Goal: Task Accomplishment & Management: Use online tool/utility

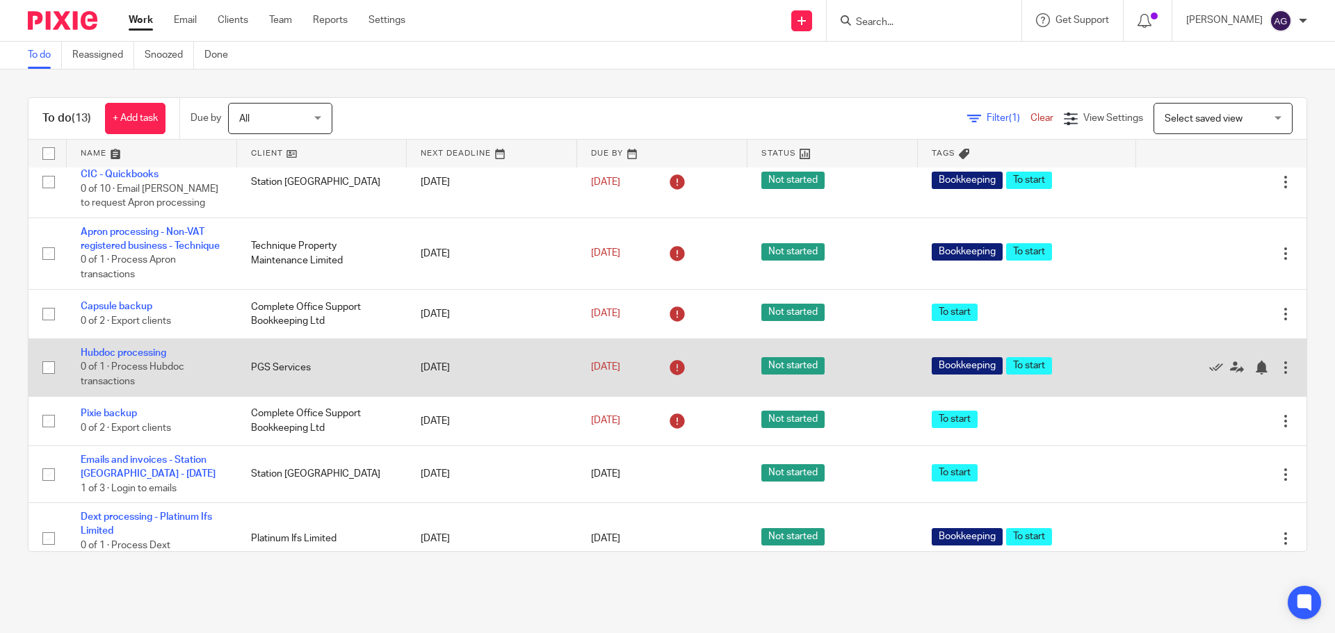
scroll to position [348, 0]
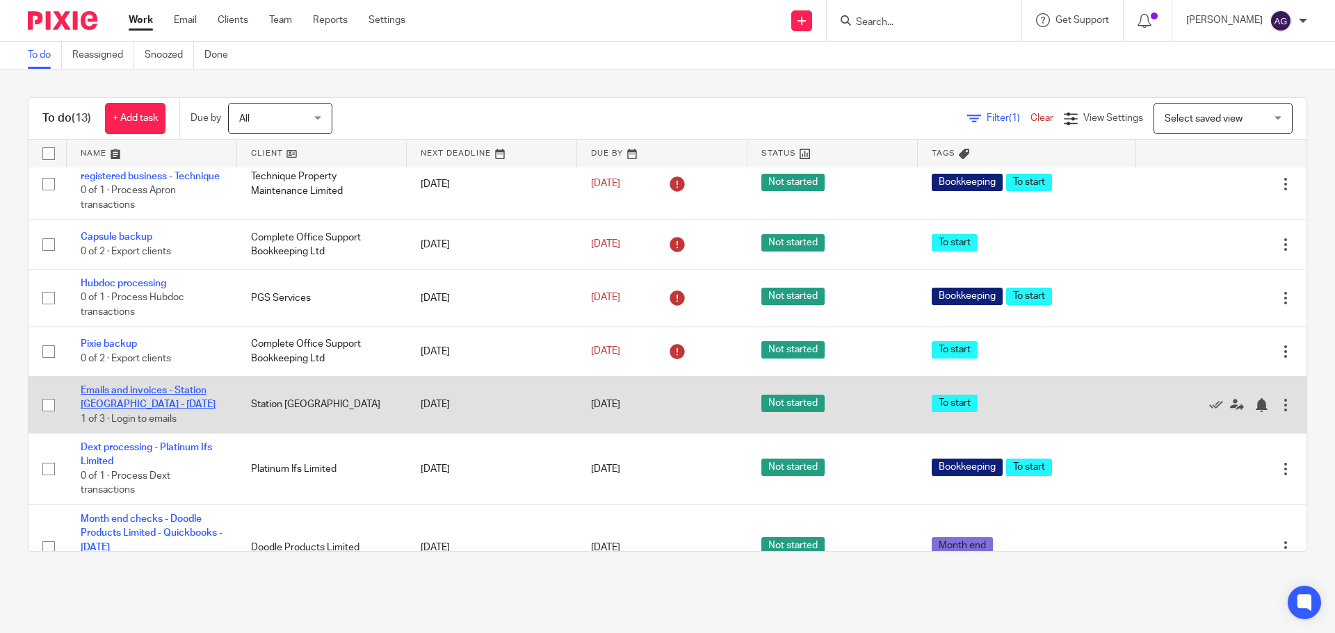
click at [174, 409] on link "Emails and invoices - Station [GEOGRAPHIC_DATA] - [DATE]" at bounding box center [148, 398] width 135 height 24
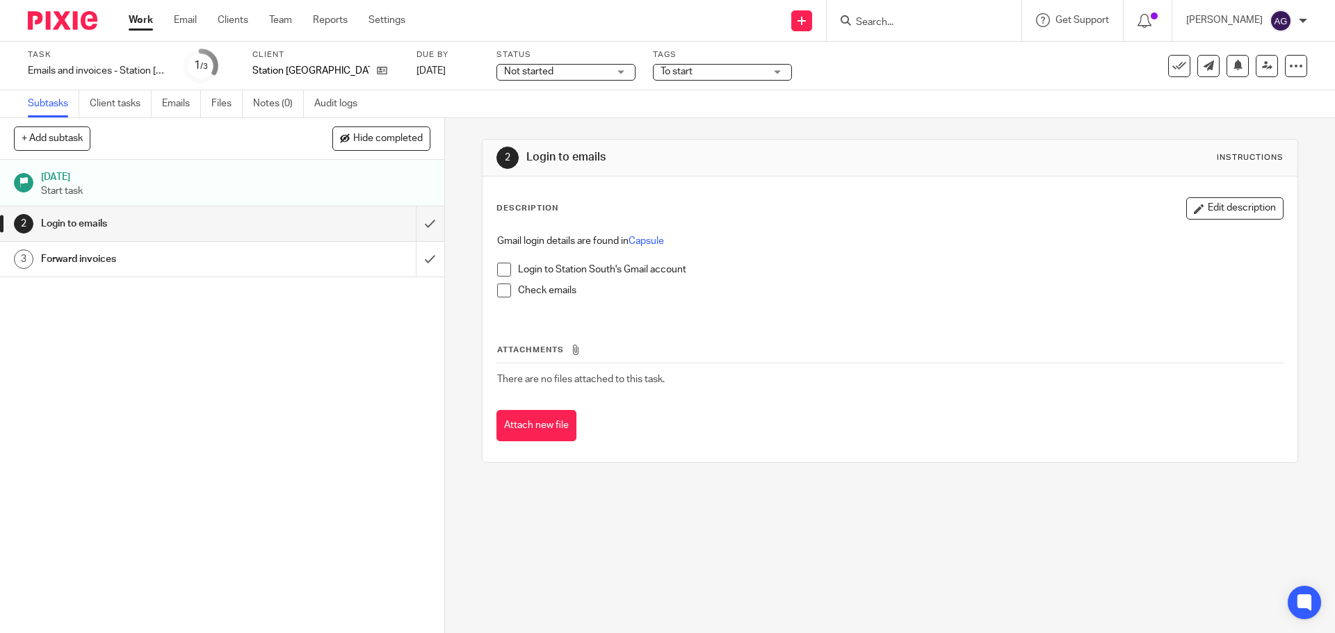
click at [501, 266] on span at bounding box center [504, 270] width 14 height 14
click at [498, 289] on span at bounding box center [504, 291] width 14 height 14
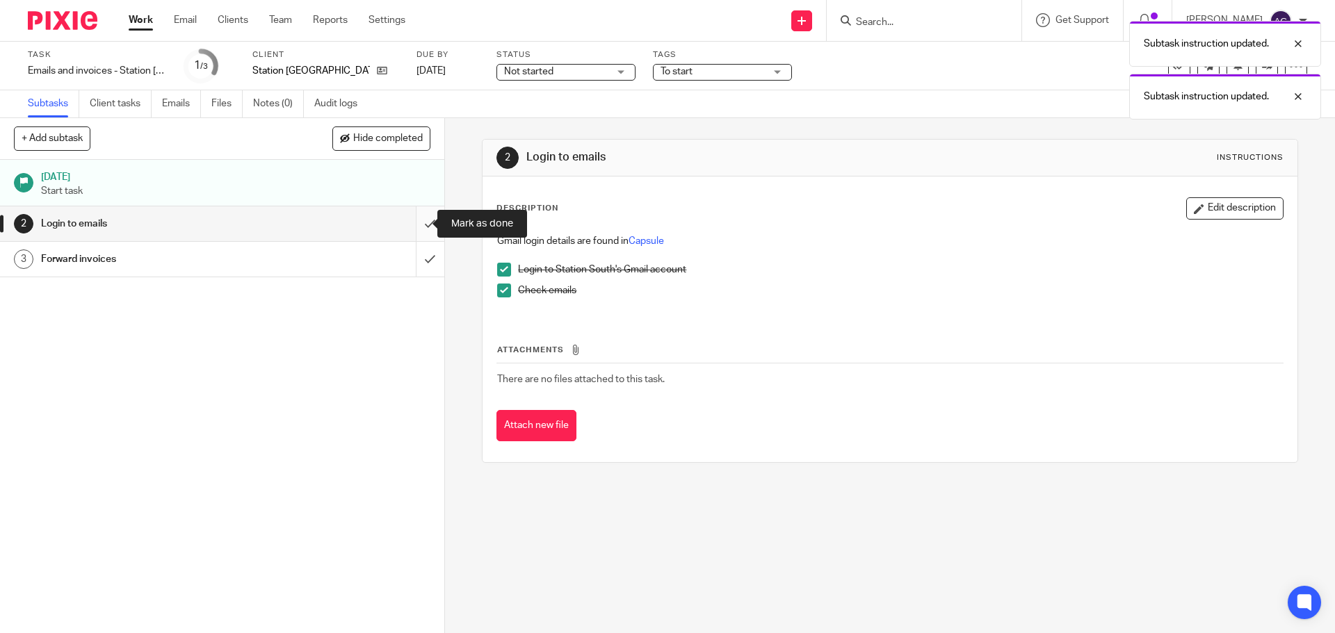
click at [425, 225] on input "submit" at bounding box center [222, 223] width 444 height 35
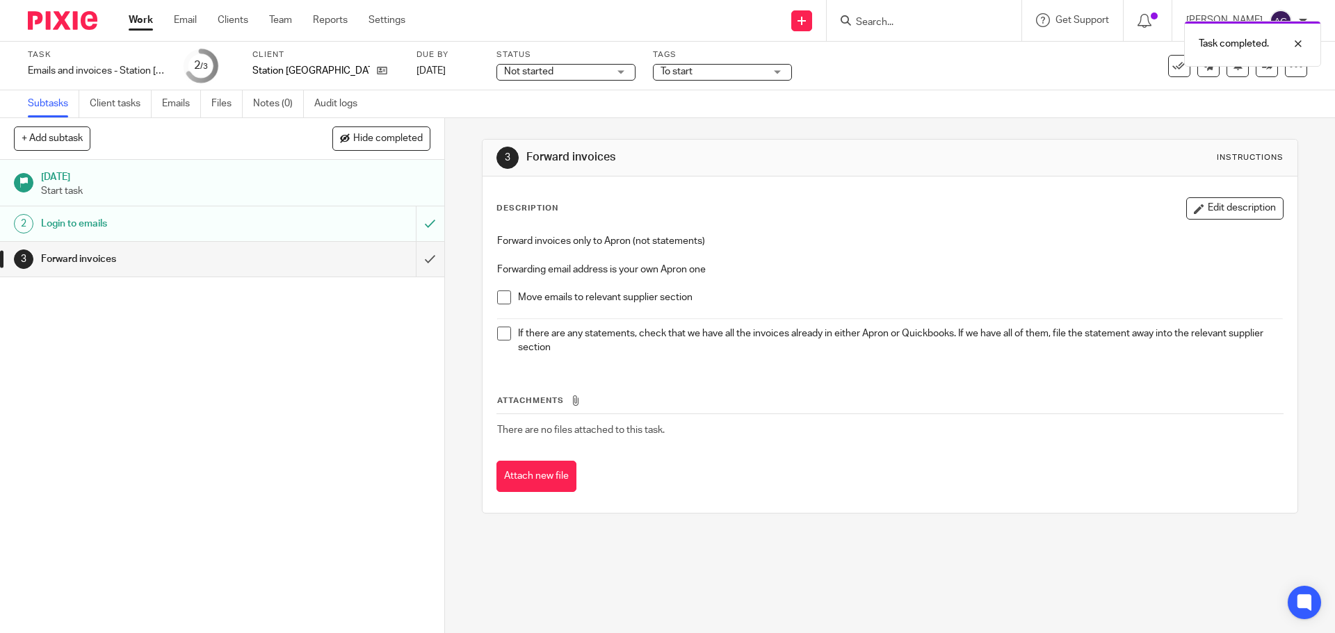
click at [497, 294] on span at bounding box center [504, 298] width 14 height 14
click at [506, 334] on span at bounding box center [504, 334] width 14 height 14
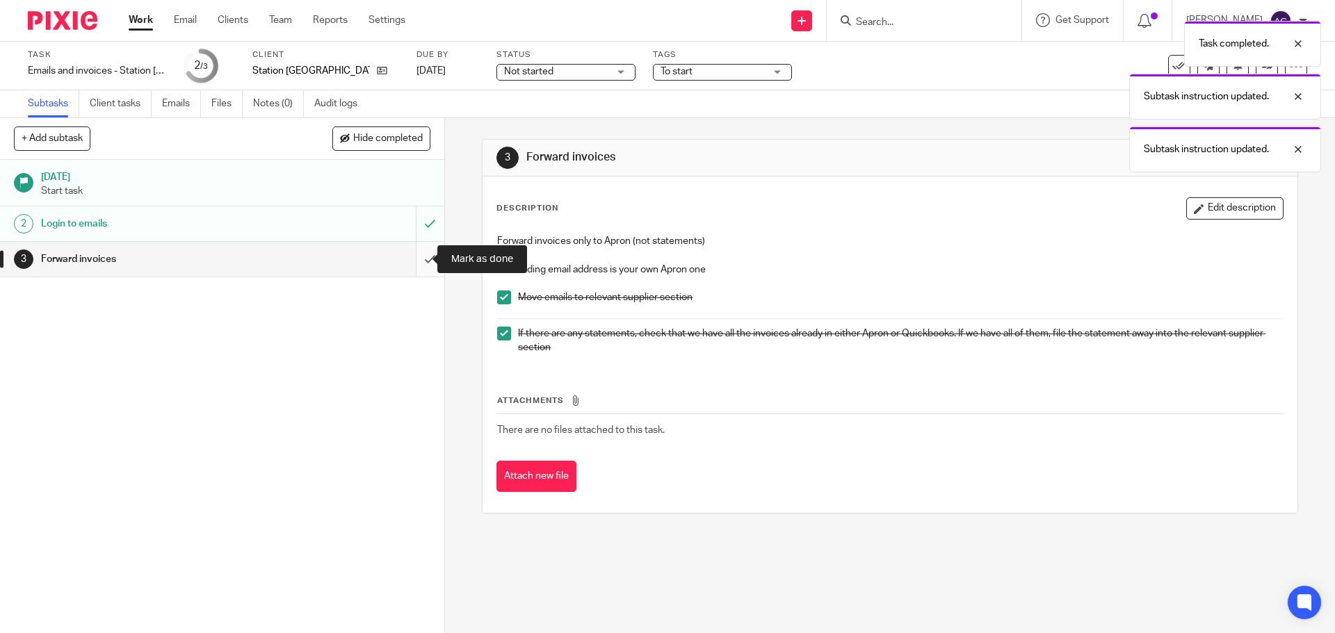
click at [421, 267] on input "submit" at bounding box center [222, 259] width 444 height 35
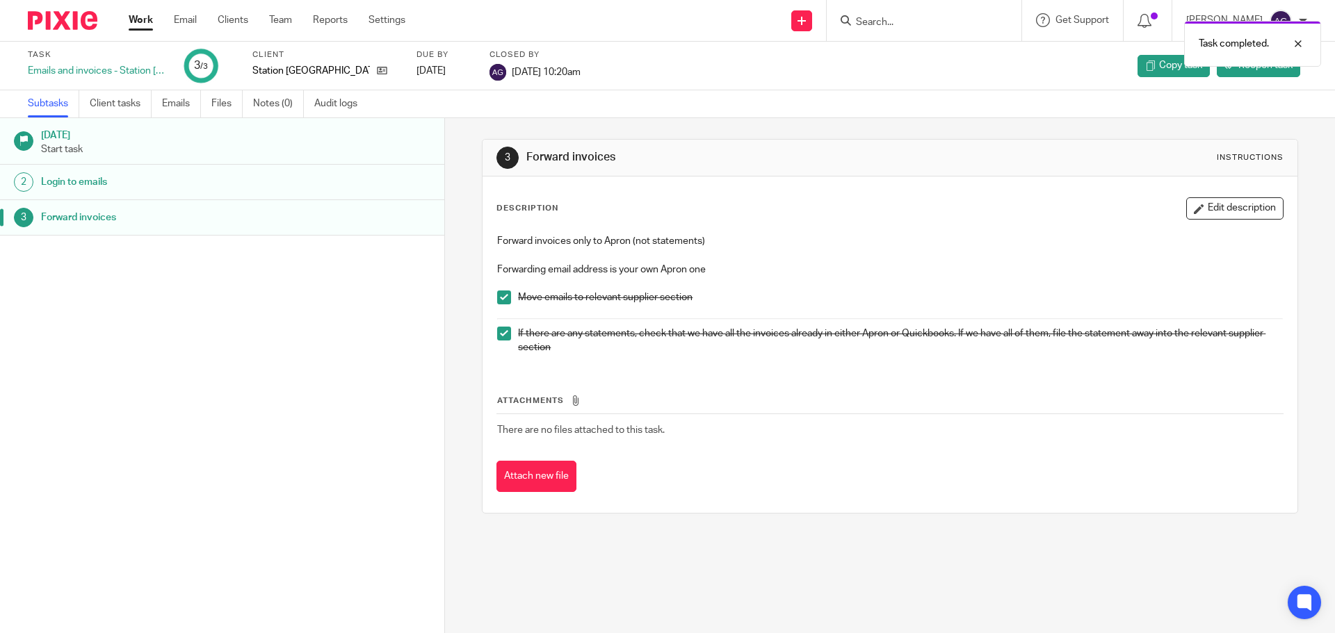
click at [36, 15] on img at bounding box center [63, 20] width 70 height 19
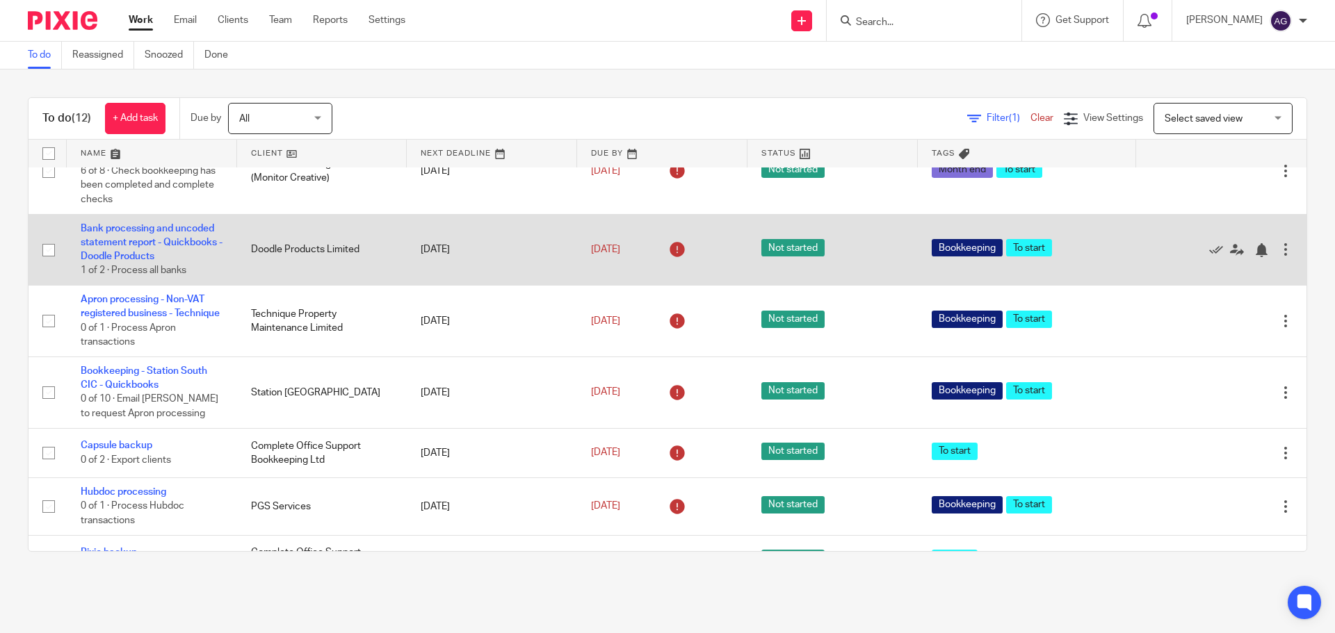
scroll to position [209, 0]
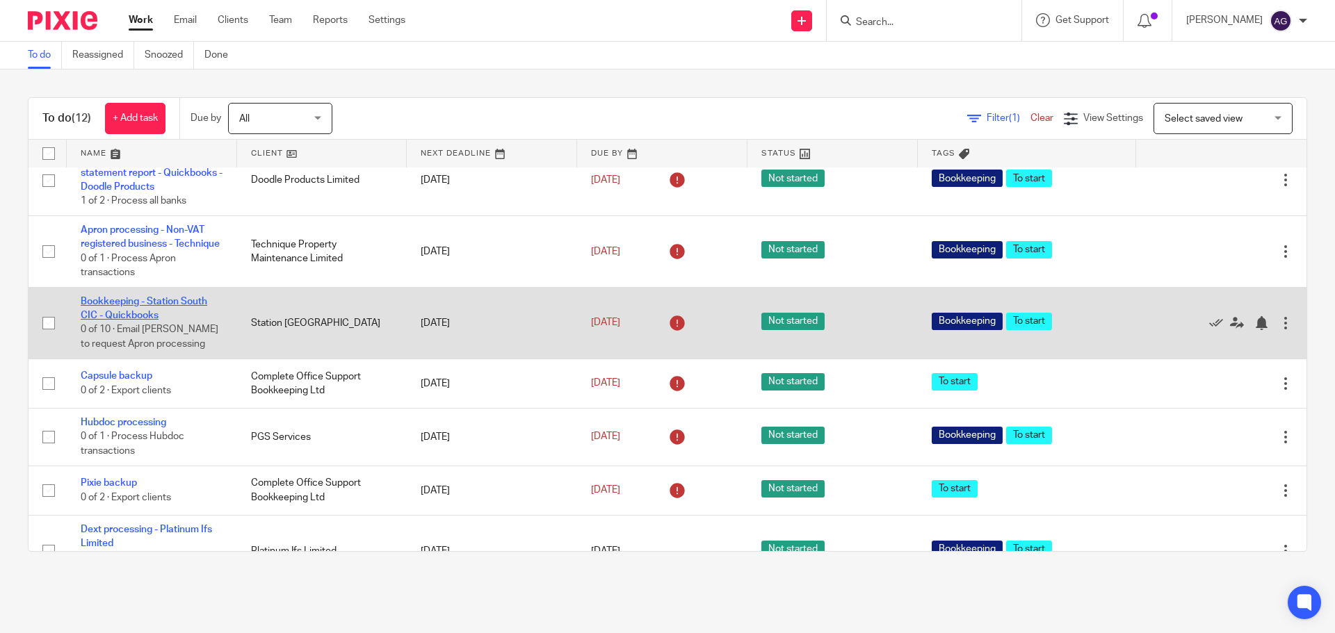
click at [181, 320] on link "Bookkeeping - Station South CIC - Quickbooks" at bounding box center [144, 309] width 127 height 24
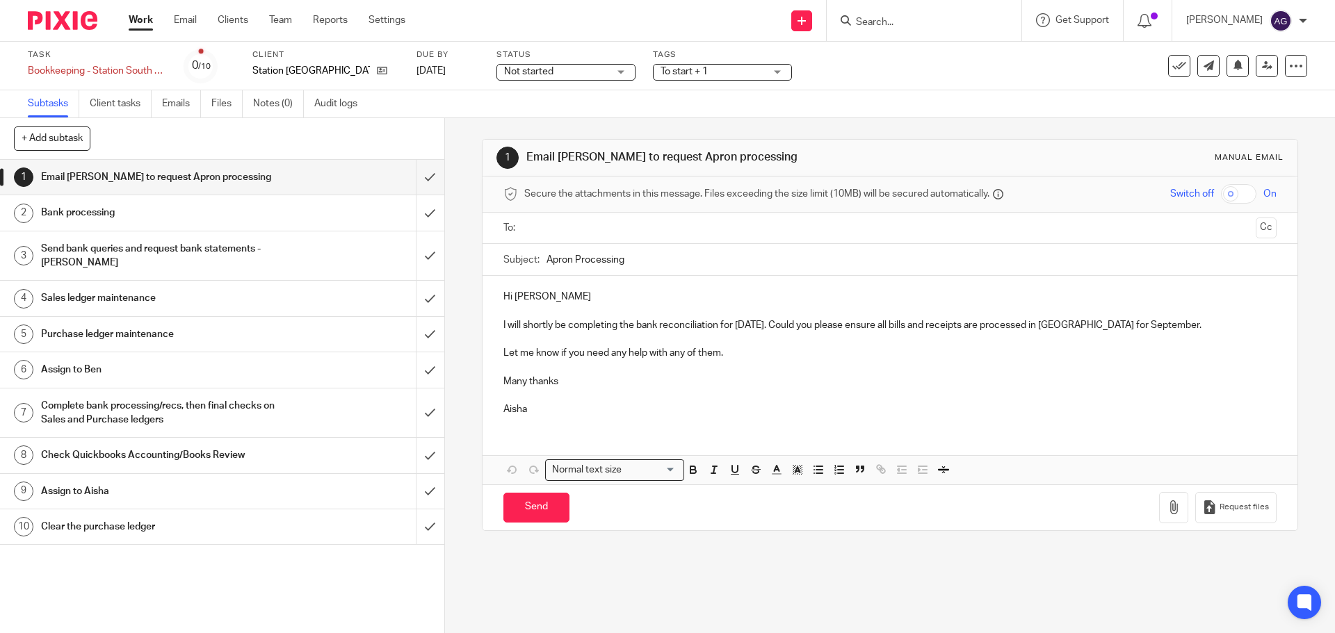
click at [302, 212] on div "Bank processing" at bounding box center [221, 212] width 361 height 21
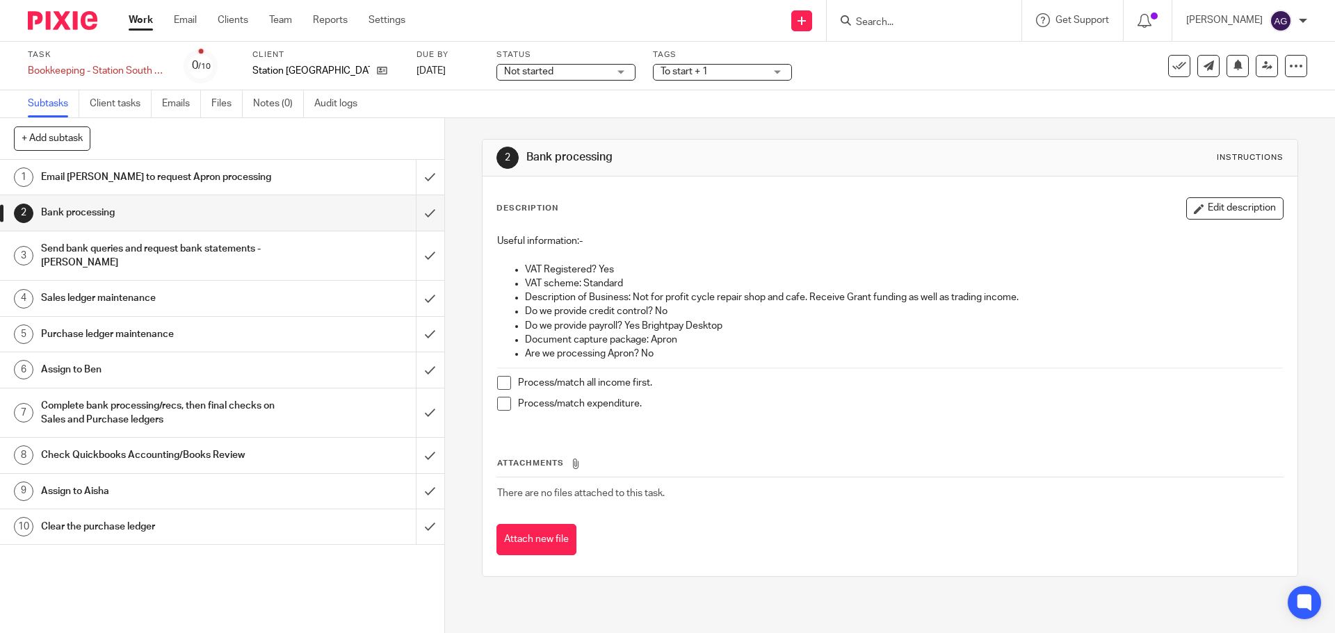
click at [288, 254] on div "Send bank queries and request bank statements - [PERSON_NAME]" at bounding box center [221, 255] width 361 height 35
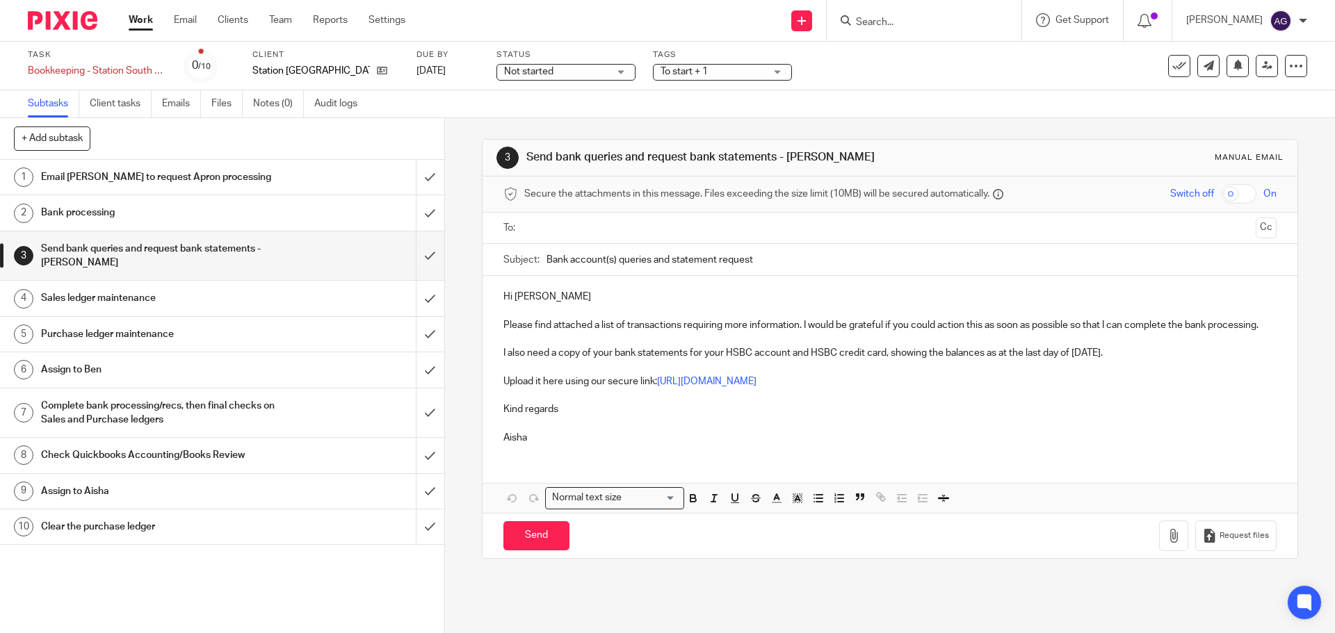
click at [259, 299] on h1 "Sales ledger maintenance" at bounding box center [161, 298] width 241 height 21
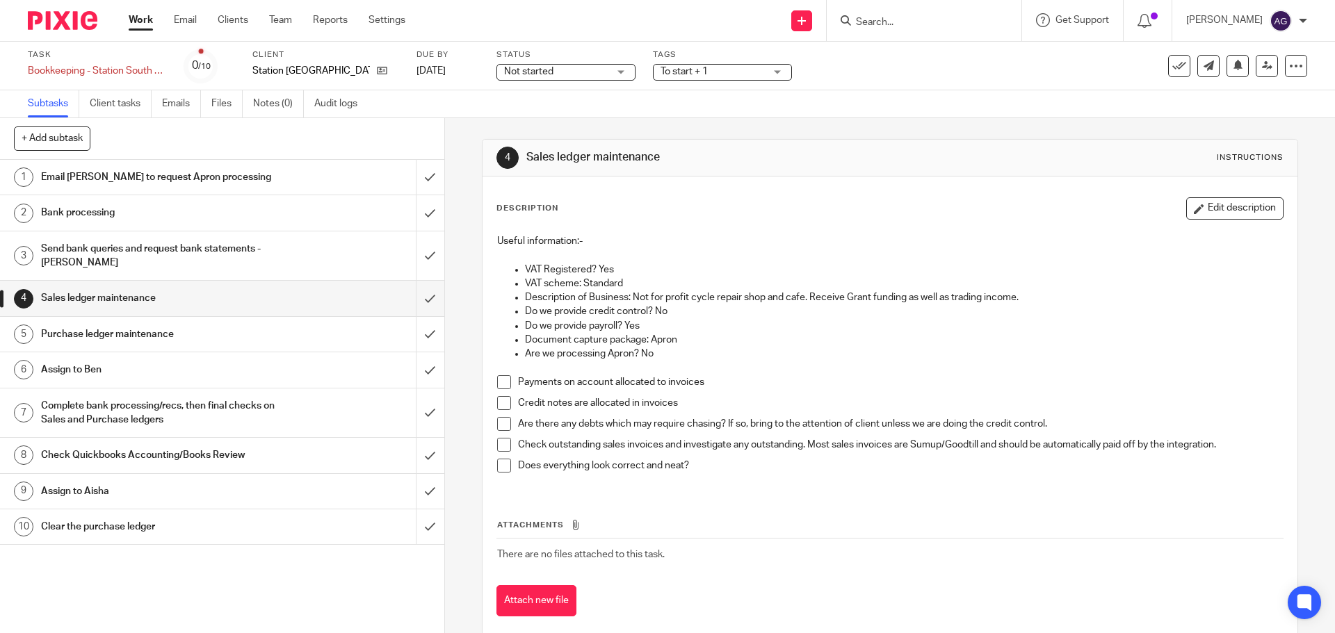
click at [266, 344] on h1 "Purchase ledger maintenance" at bounding box center [161, 334] width 241 height 21
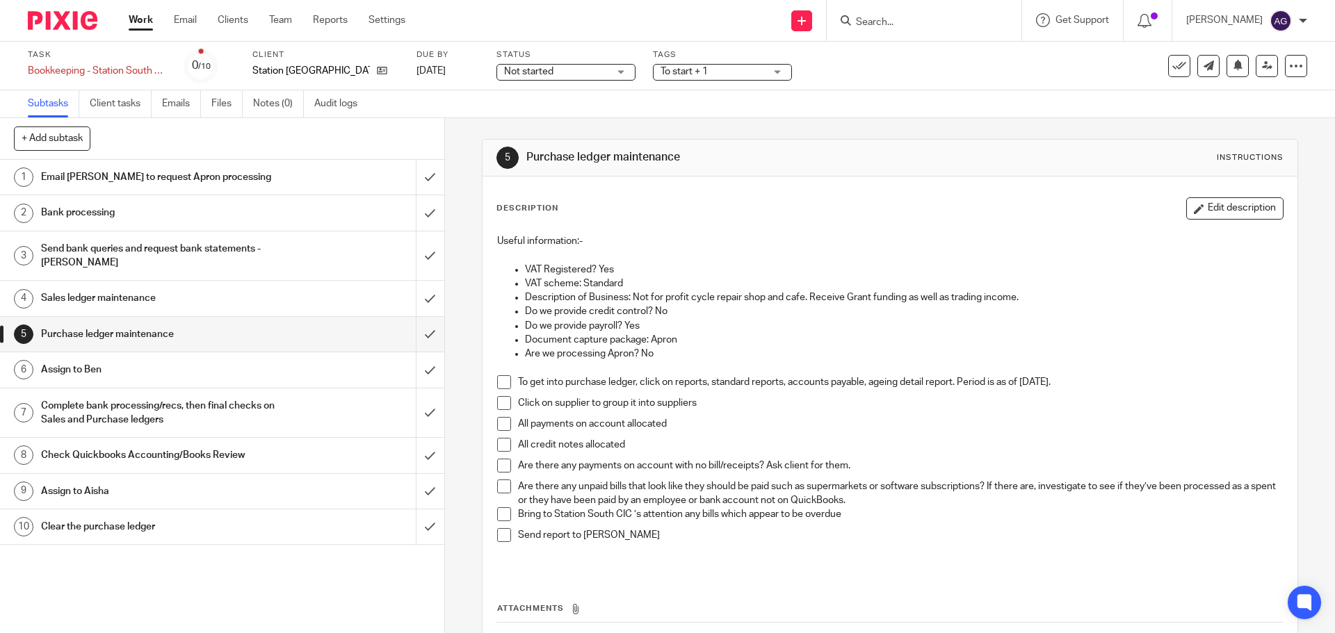
click at [179, 528] on h1 "Clear the purchase ledger" at bounding box center [161, 527] width 241 height 21
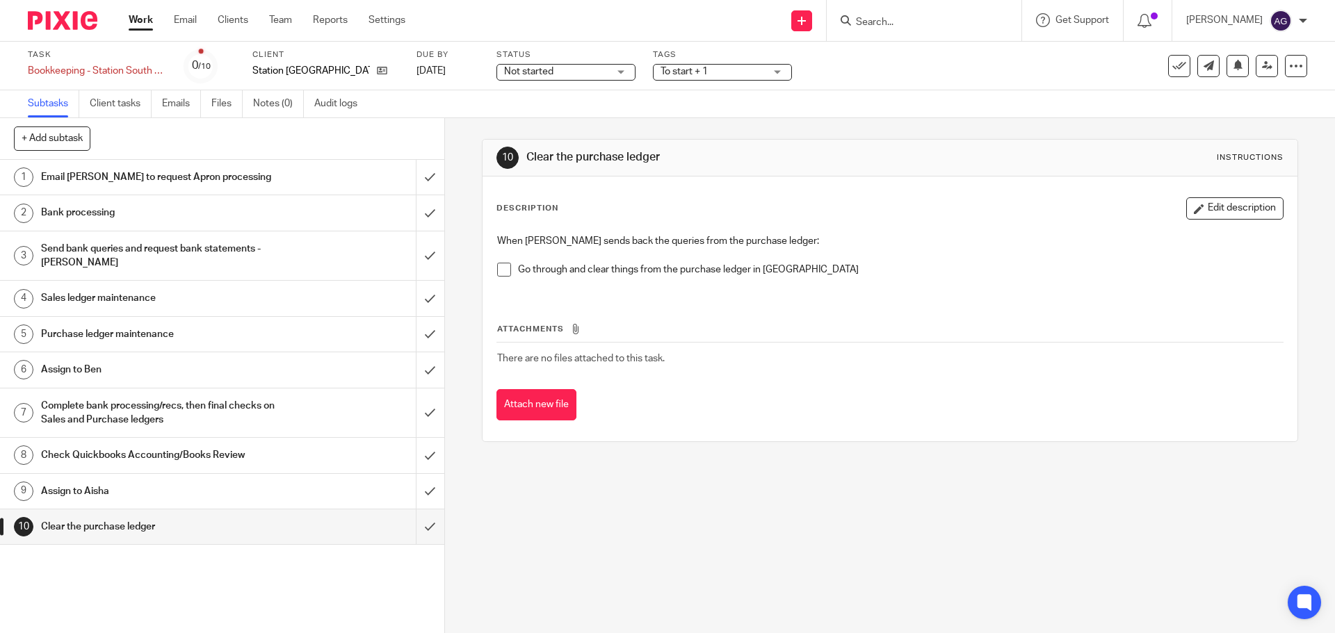
click at [151, 336] on h1 "Purchase ledger maintenance" at bounding box center [161, 334] width 241 height 21
click at [73, 17] on img at bounding box center [63, 20] width 70 height 19
